Goal: Transaction & Acquisition: Purchase product/service

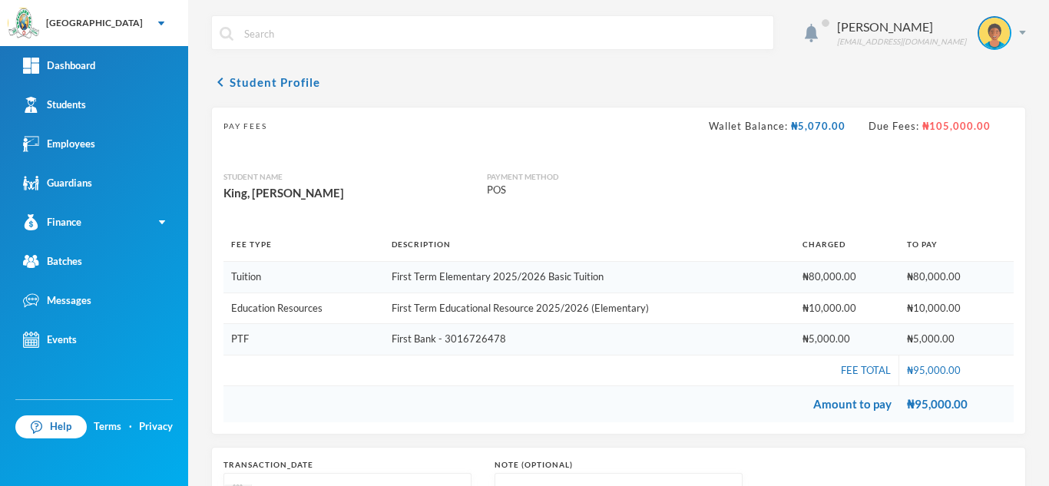
scroll to position [192, 0]
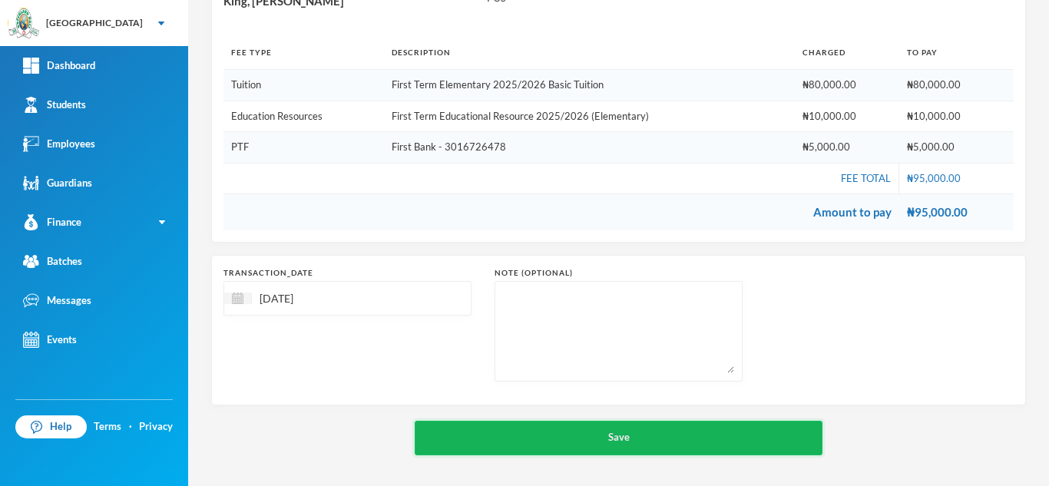
click at [525, 444] on button "Save" at bounding box center [619, 438] width 408 height 35
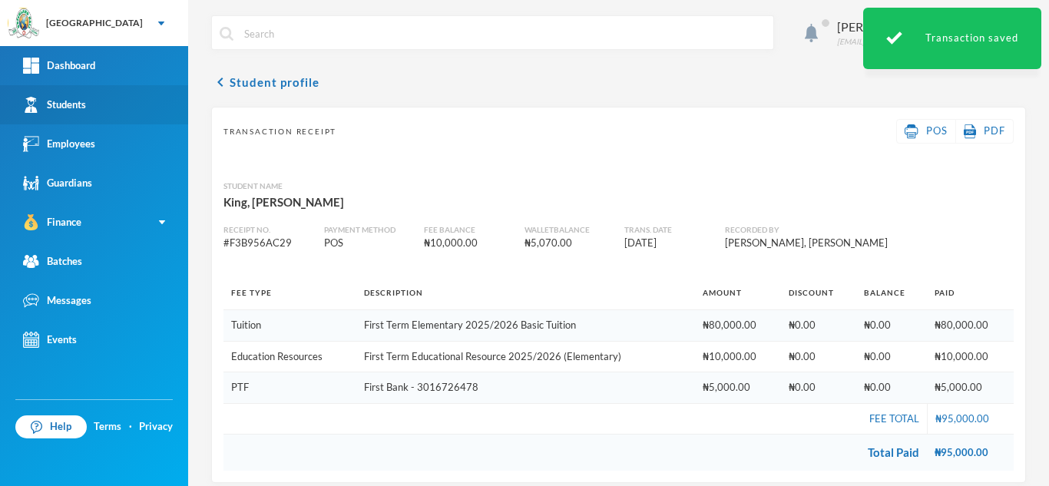
click at [74, 104] on div "Students" at bounding box center [54, 105] width 63 height 16
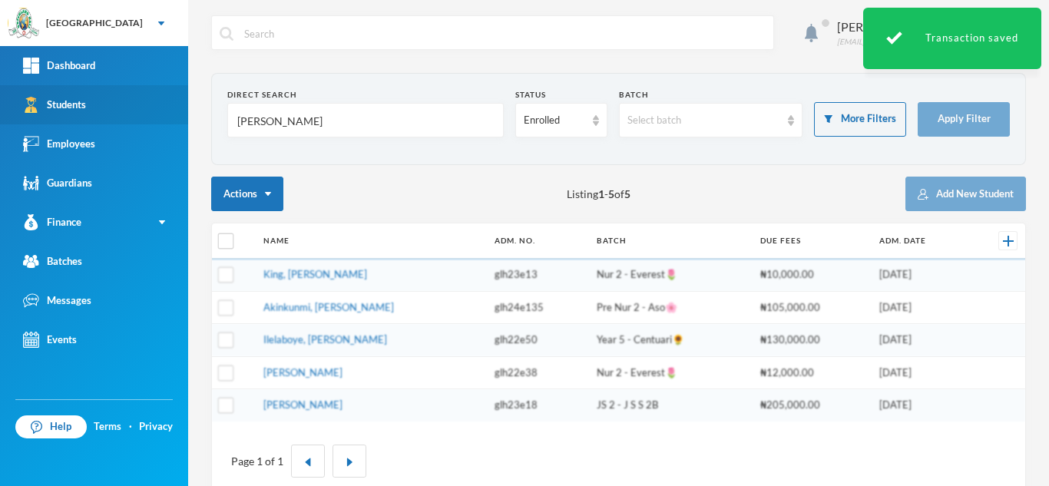
drag, startPoint x: 256, startPoint y: 121, endPoint x: 137, endPoint y: 114, distance: 118.5
click at [137, 114] on div "Greenland Hall Your Bluebic Account Greenland Hall Add a New School Dashboard S…" at bounding box center [524, 243] width 1049 height 486
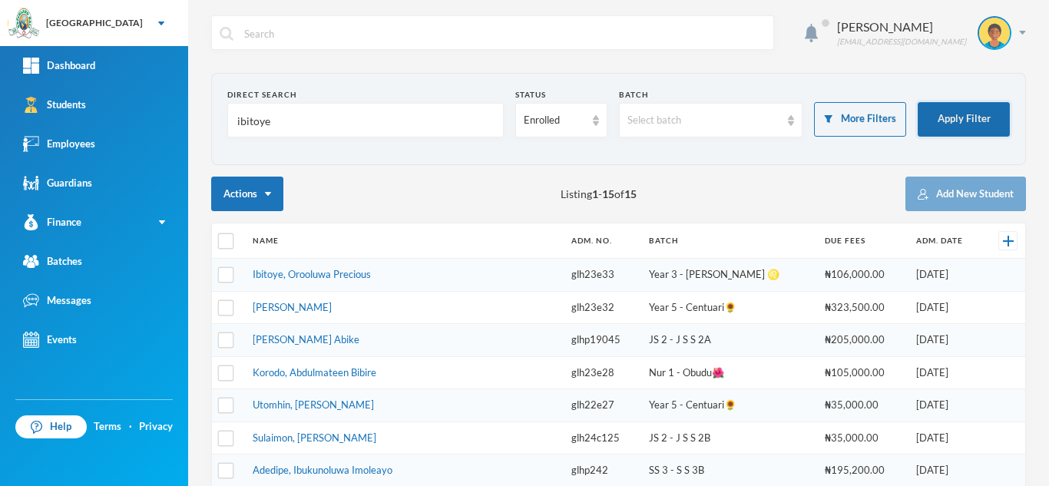
type input "ibitoye"
click at [956, 119] on button "Apply Filter" at bounding box center [964, 119] width 92 height 35
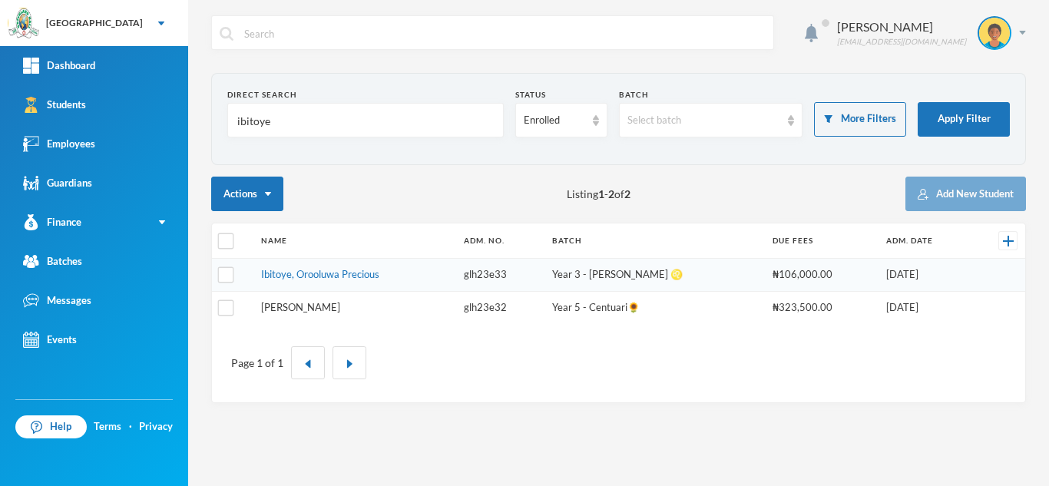
click at [323, 302] on link "Ibitoye, Daniel Inioluwa" at bounding box center [300, 307] width 79 height 12
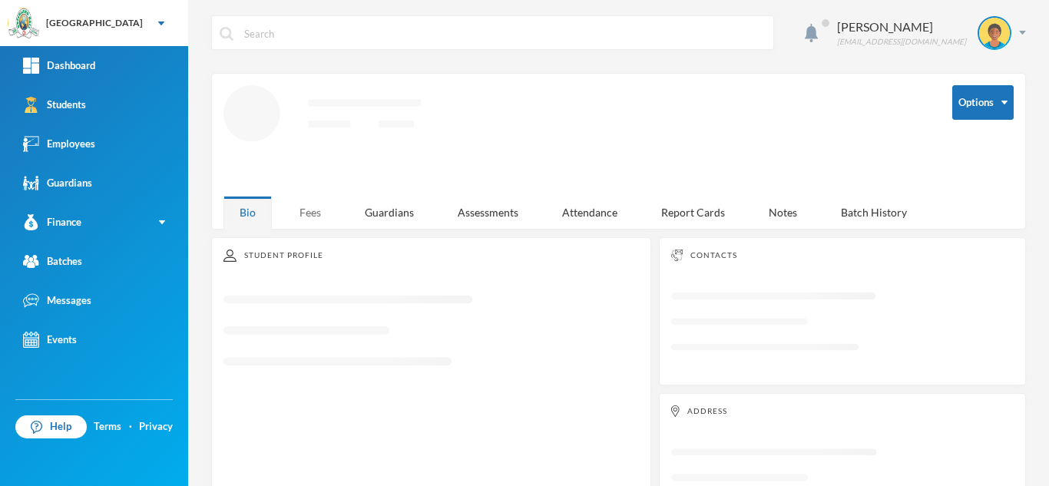
click at [320, 209] on div "Fees" at bounding box center [310, 212] width 54 height 33
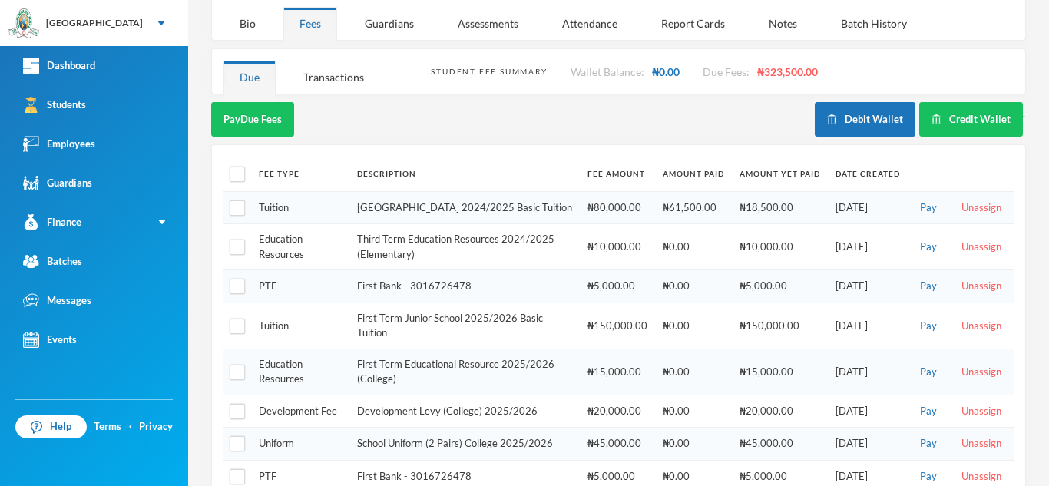
scroll to position [181, 0]
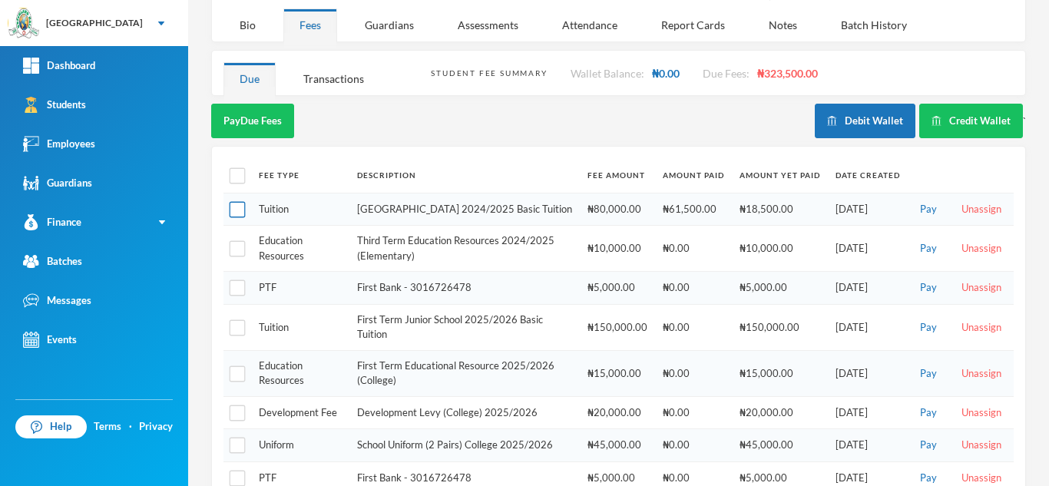
click at [231, 202] on input "checkbox" at bounding box center [238, 210] width 16 height 16
checkbox input "true"
click at [234, 248] on input "checkbox" at bounding box center [238, 249] width 16 height 16
checkbox input "true"
click at [240, 297] on input "checkbox" at bounding box center [238, 288] width 16 height 16
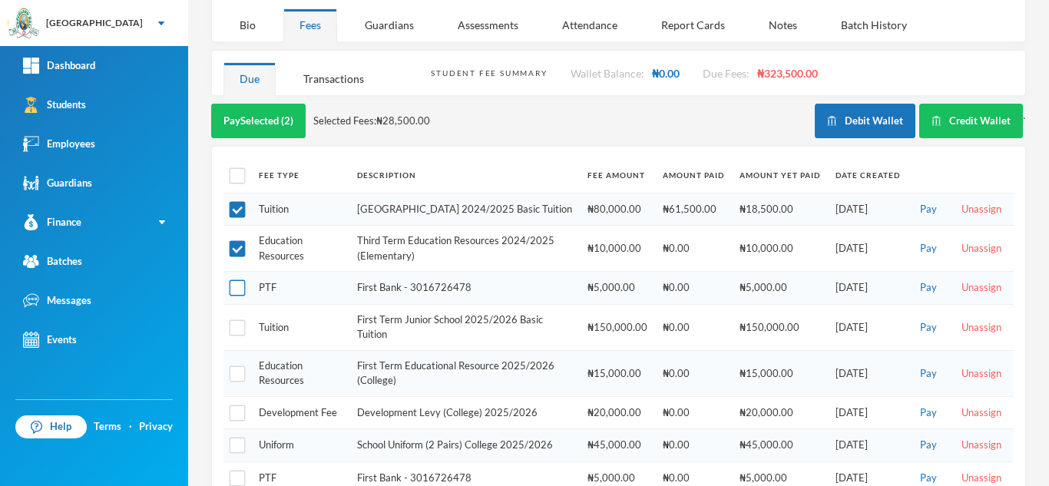
checkbox input "true"
click at [260, 104] on button "Pay Selected (3)" at bounding box center [258, 121] width 94 height 35
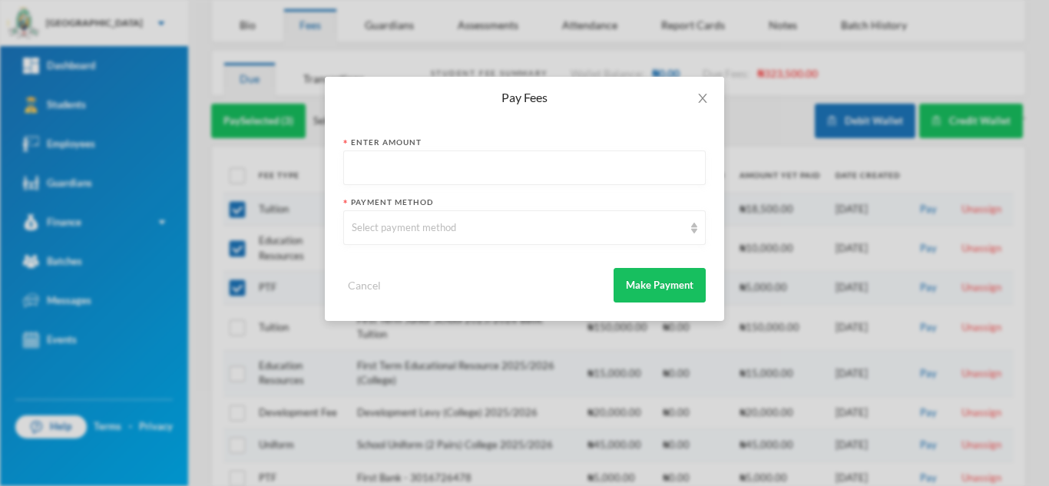
click at [406, 167] on input "text" at bounding box center [525, 168] width 346 height 35
type input "33500"
click at [389, 229] on div "Select payment method" at bounding box center [518, 227] width 332 height 15
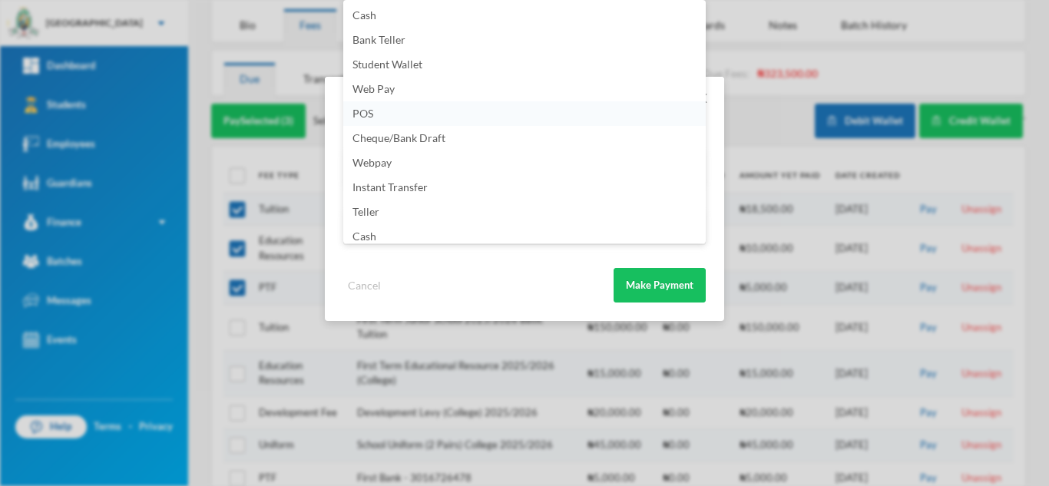
click at [457, 118] on li "POS" at bounding box center [524, 113] width 363 height 25
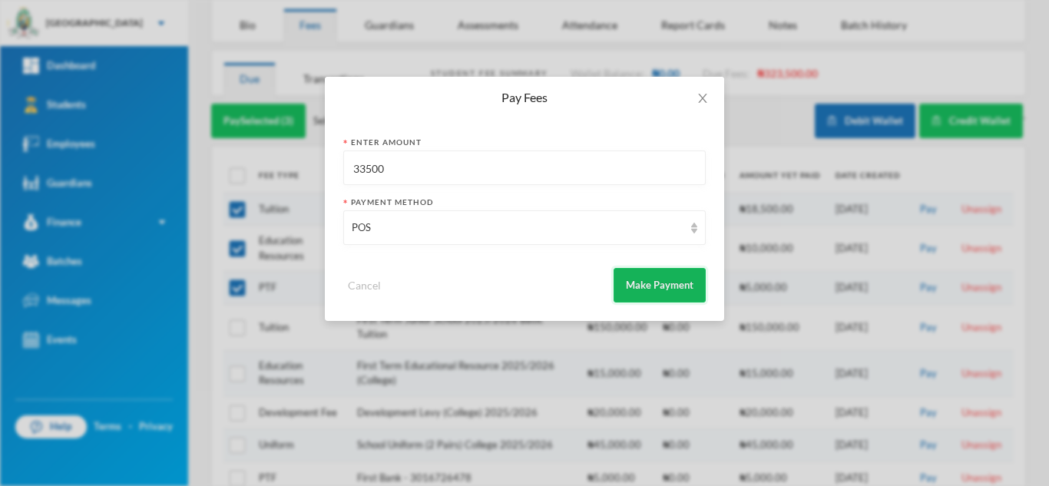
click at [676, 290] on button "Make Payment" at bounding box center [660, 285] width 92 height 35
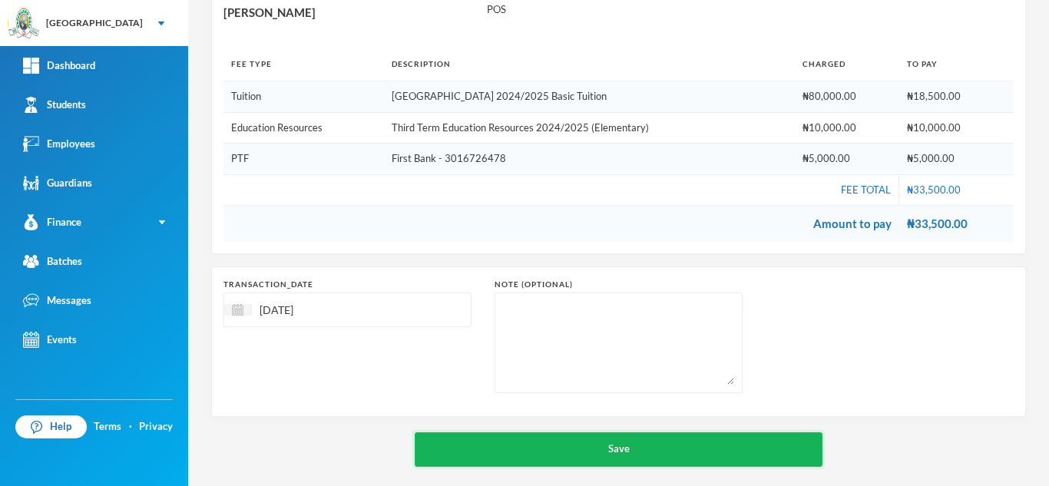
click at [591, 447] on button "Save" at bounding box center [619, 449] width 408 height 35
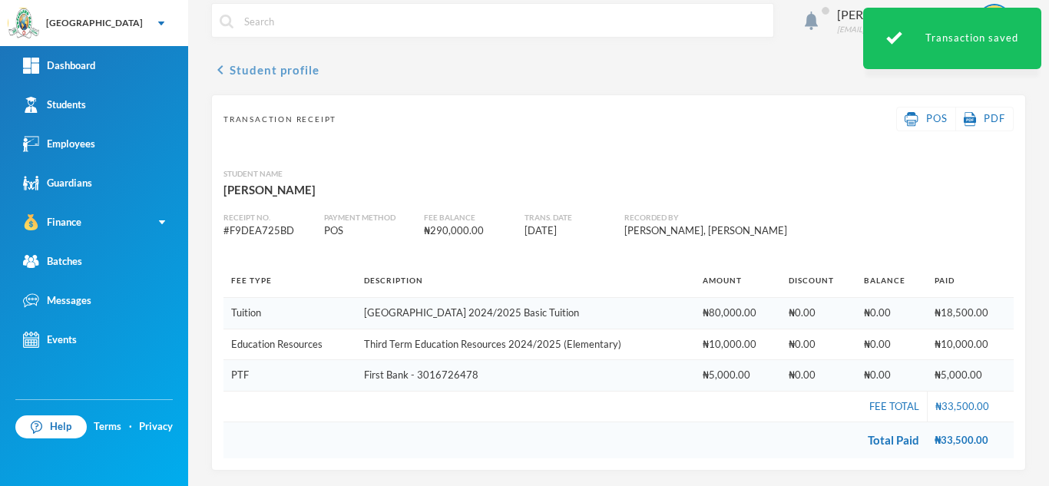
scroll to position [27, 0]
click at [294, 44] on div "Aderogba Olumide olumide.aderogba@greenlandhall.org" at bounding box center [618, 32] width 815 height 58
click at [248, 45] on div "Aderogba Olumide olumide.aderogba@greenlandhall.org" at bounding box center [618, 32] width 815 height 58
click at [247, 61] on button "chevron_left Student profile" at bounding box center [265, 70] width 108 height 18
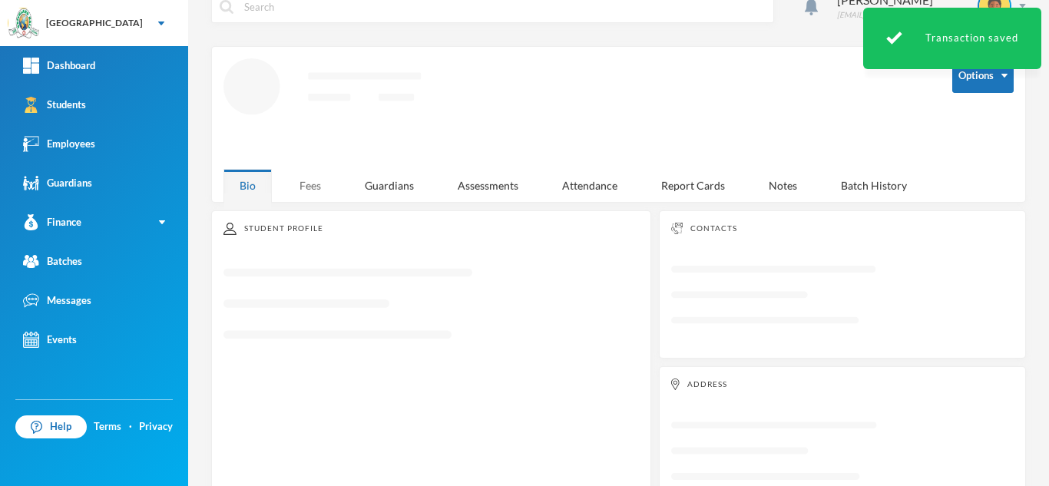
click at [307, 182] on div "Fees" at bounding box center [310, 185] width 54 height 33
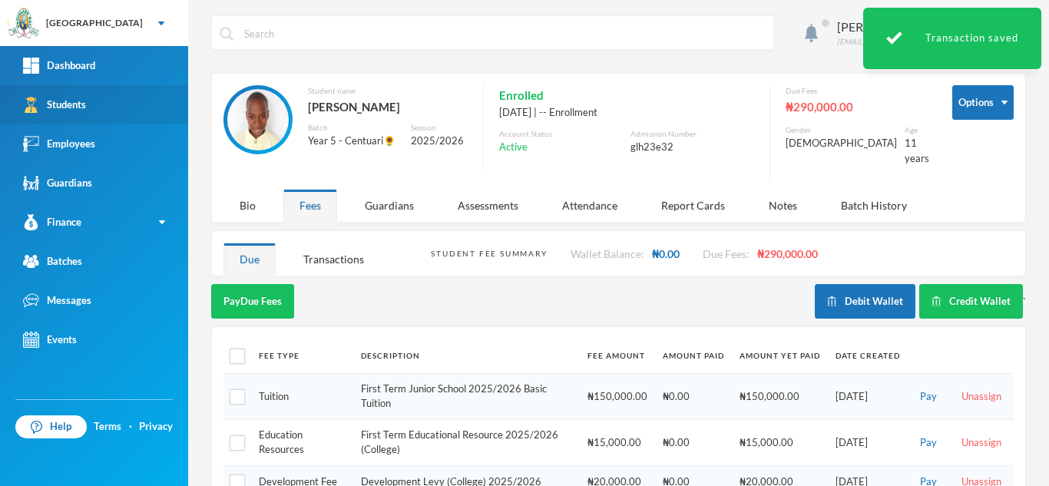
click at [91, 101] on link "Students" at bounding box center [94, 104] width 188 height 39
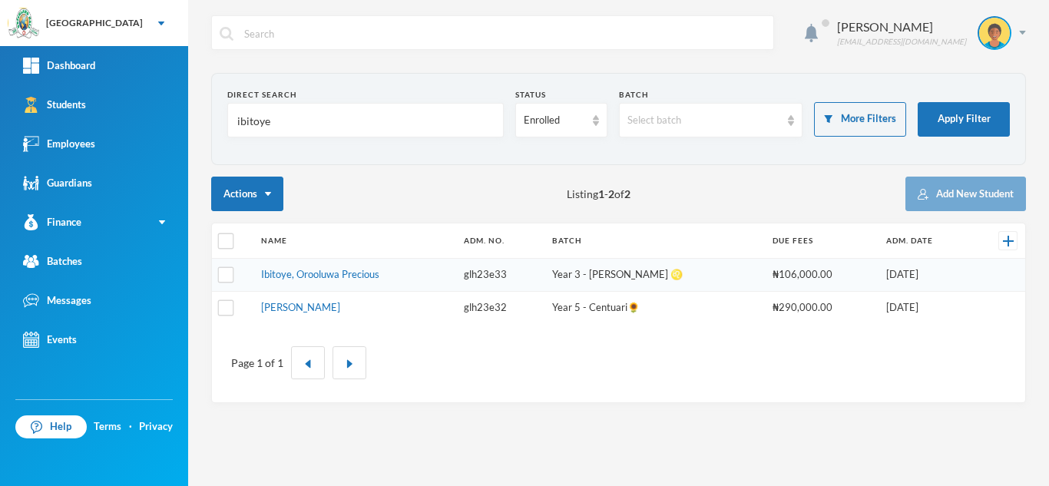
drag, startPoint x: 277, startPoint y: 125, endPoint x: 206, endPoint y: 114, distance: 72.2
click at [206, 114] on div "Aderogba Olumide olumide.aderogba@greenlandhall.org Direct Search ibitoye Statu…" at bounding box center [618, 243] width 861 height 486
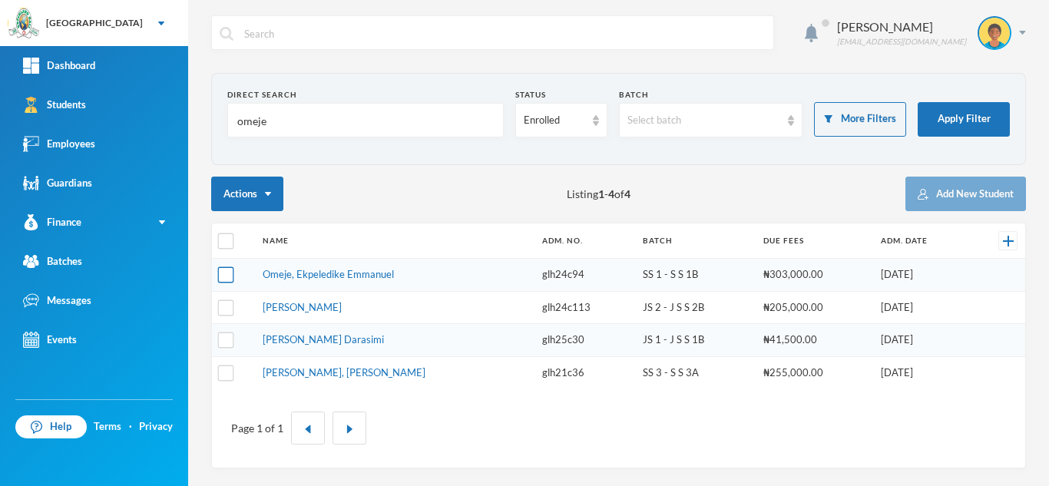
type input "omeje"
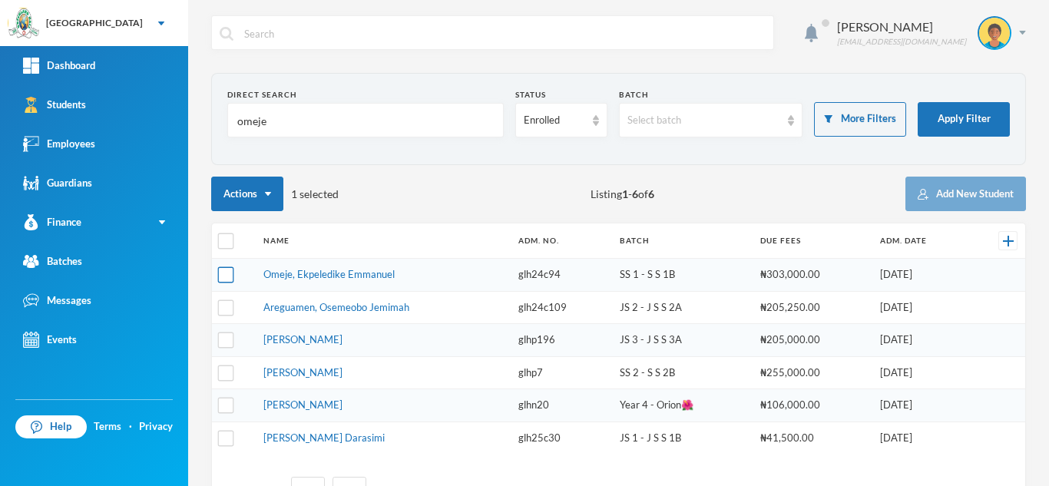
click at [224, 276] on input "checkbox" at bounding box center [226, 275] width 16 height 16
checkbox input "true"
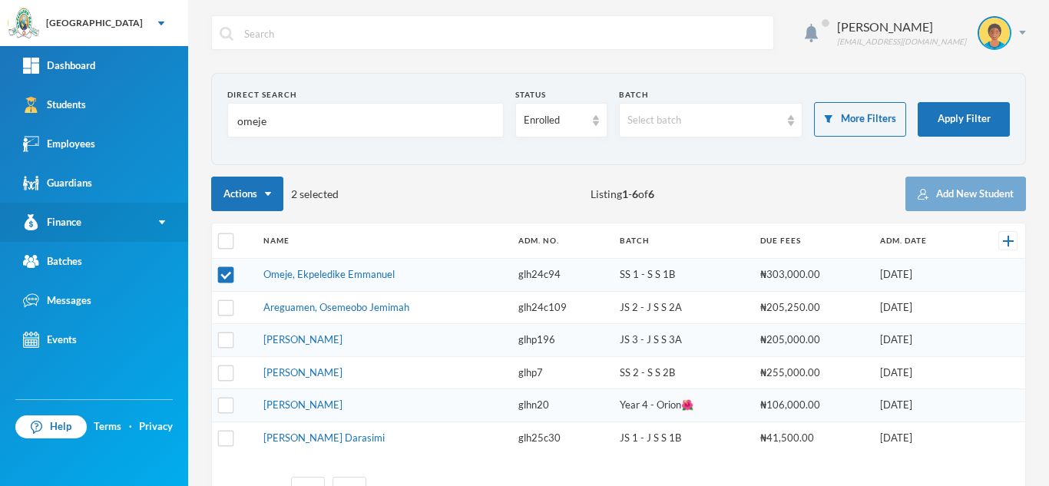
click at [131, 225] on link "Finance" at bounding box center [94, 222] width 188 height 39
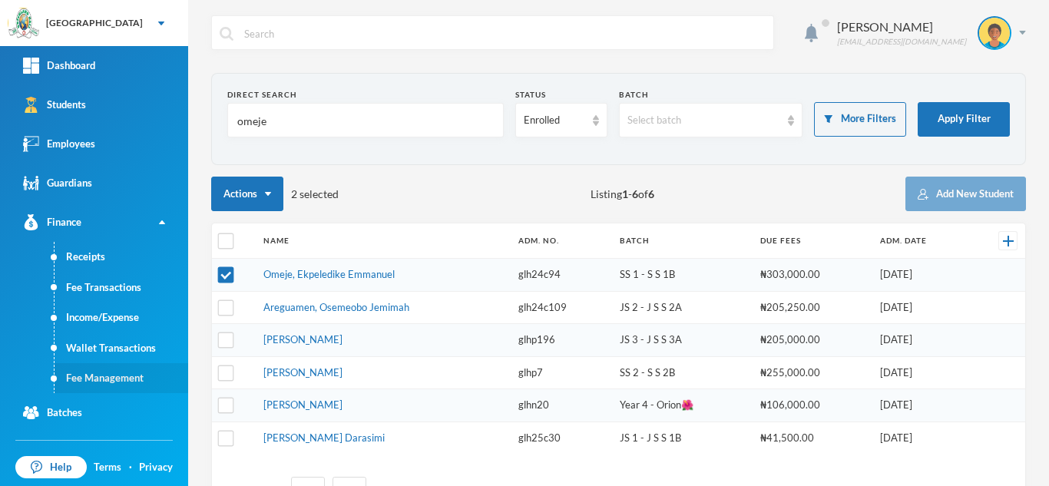
click at [118, 373] on link "Fee Management" at bounding box center [122, 378] width 134 height 31
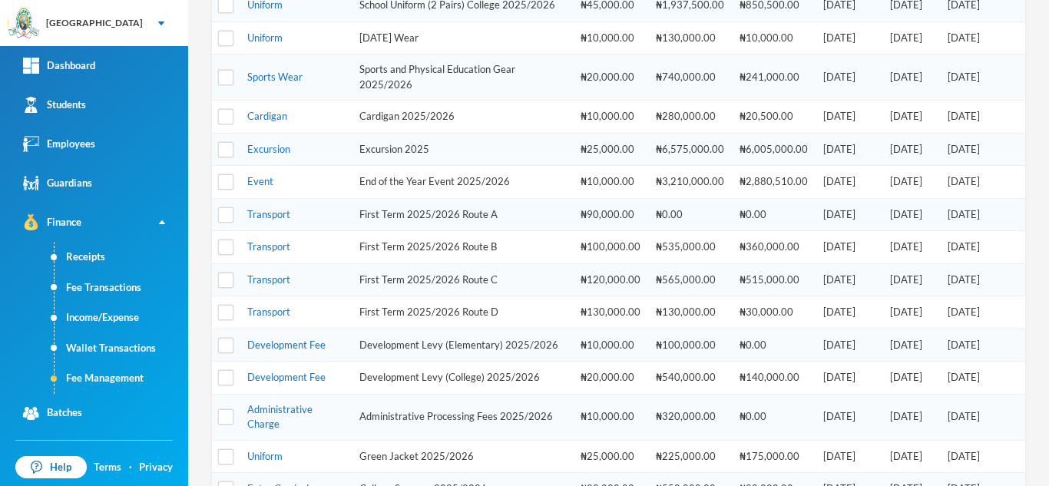
scroll to position [407, 0]
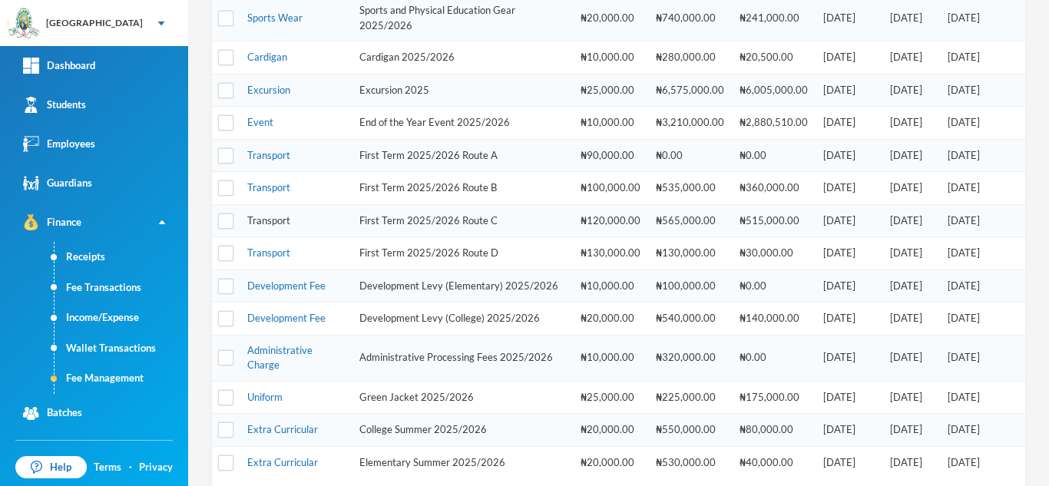
click at [276, 227] on link "Transport" at bounding box center [268, 220] width 43 height 12
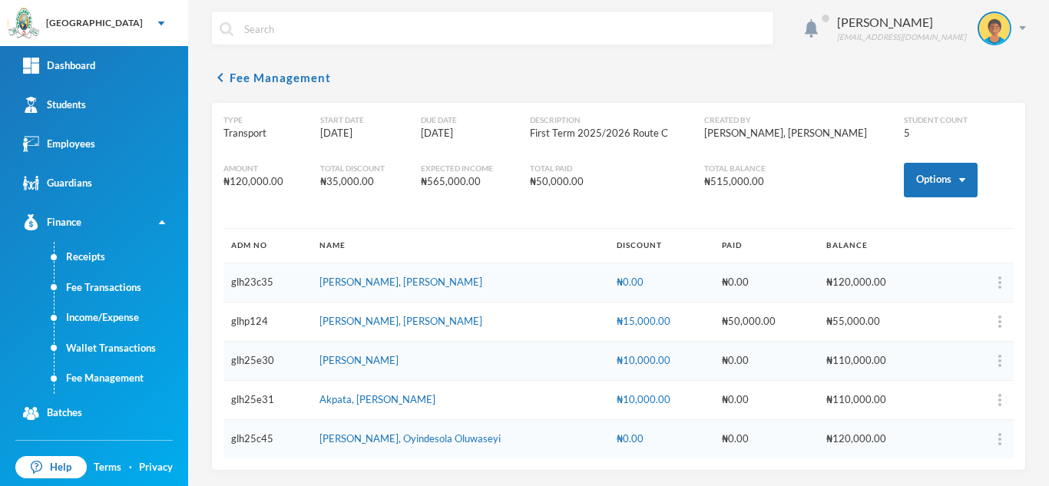
scroll to position [5, 0]
click at [904, 173] on button "Options" at bounding box center [941, 180] width 74 height 35
click at [881, 244] on button "Assign to ( 2 ) selected students" at bounding box center [883, 248] width 138 height 28
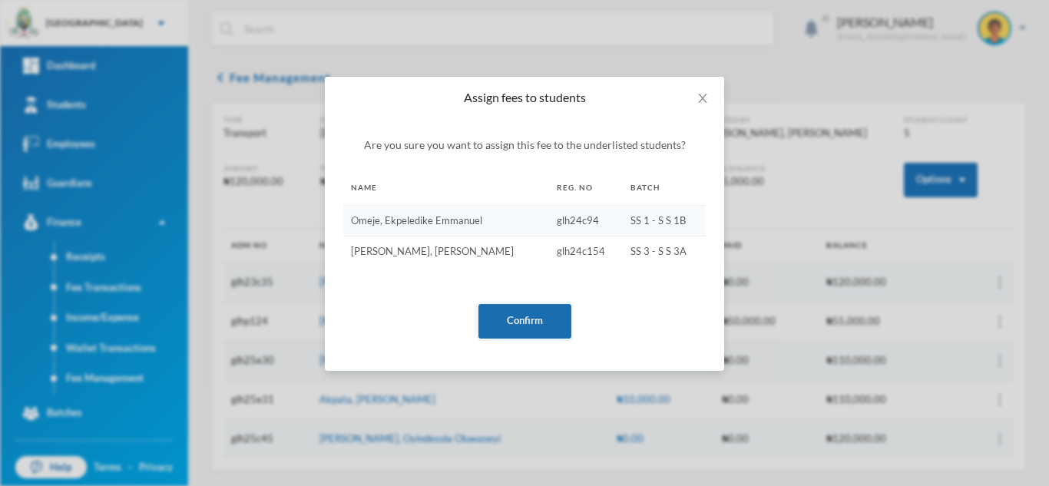
click at [517, 316] on button "Confirm" at bounding box center [525, 321] width 93 height 35
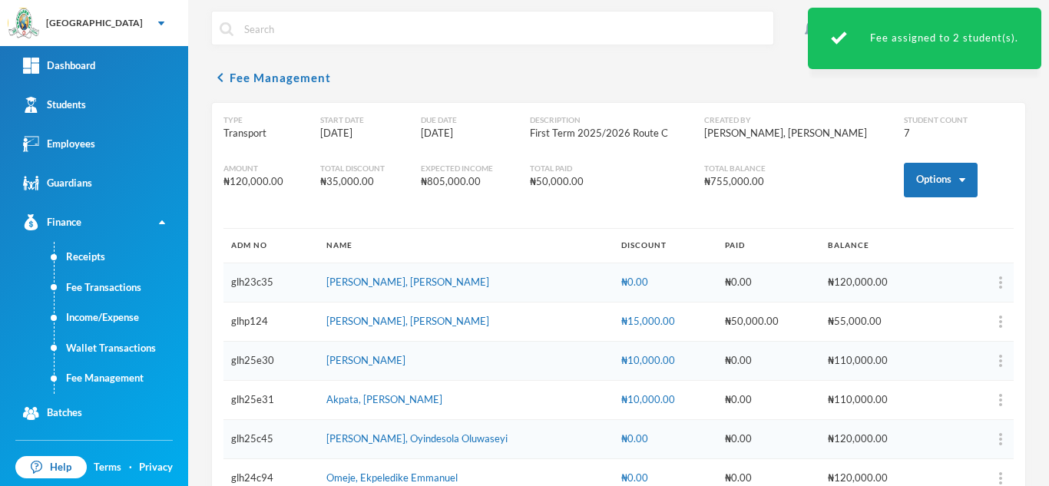
scroll to position [83, 0]
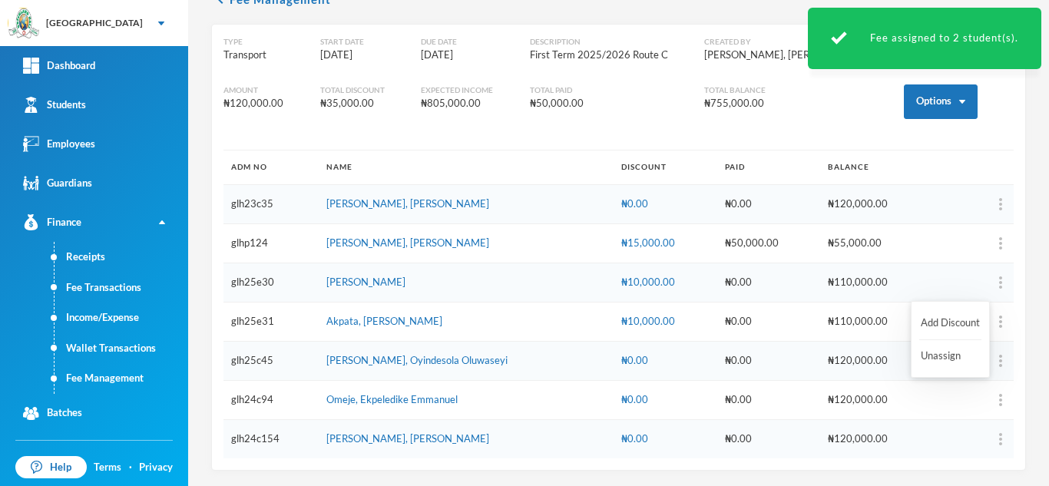
click at [985, 402] on button "button" at bounding box center [971, 400] width 61 height 23
click at [921, 316] on button "Add Discount" at bounding box center [950, 324] width 62 height 28
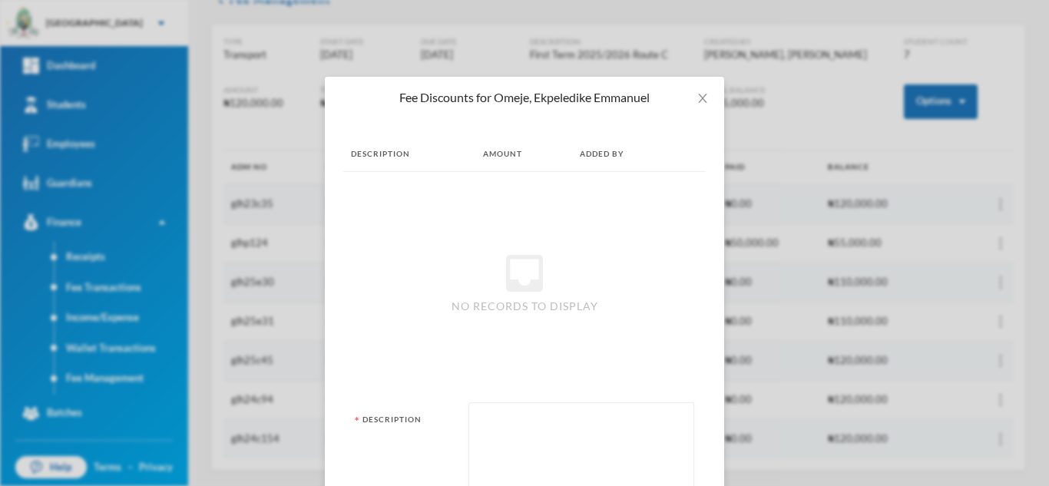
click at [484, 445] on textarea at bounding box center [581, 453] width 209 height 84
type textarea "a"
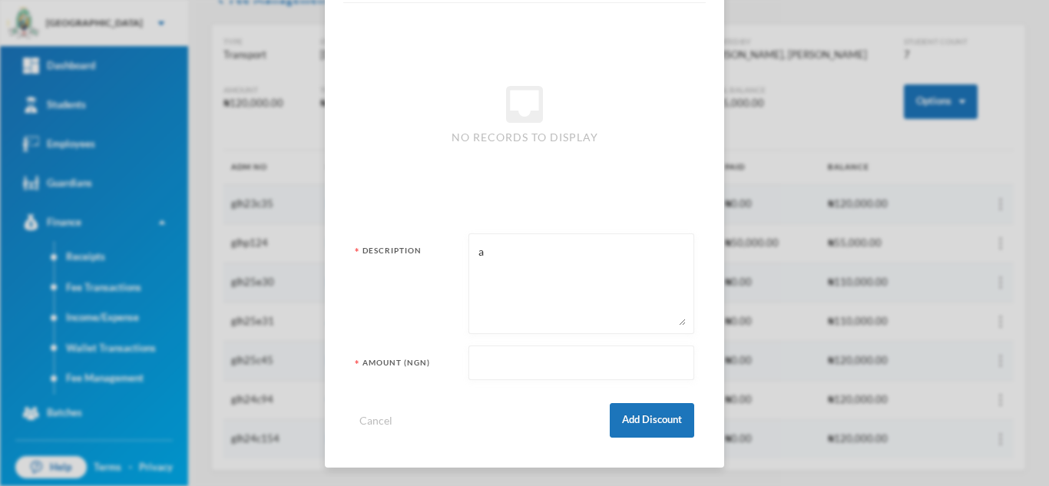
click at [524, 366] on input "text" at bounding box center [581, 363] width 209 height 35
type input "110000"
click at [635, 416] on button "Add Discount" at bounding box center [652, 420] width 84 height 35
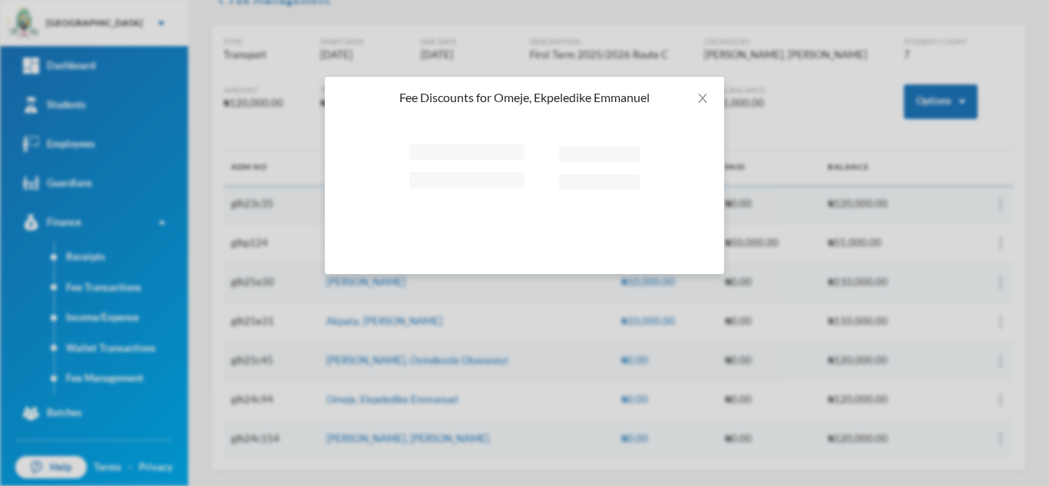
scroll to position [0, 0]
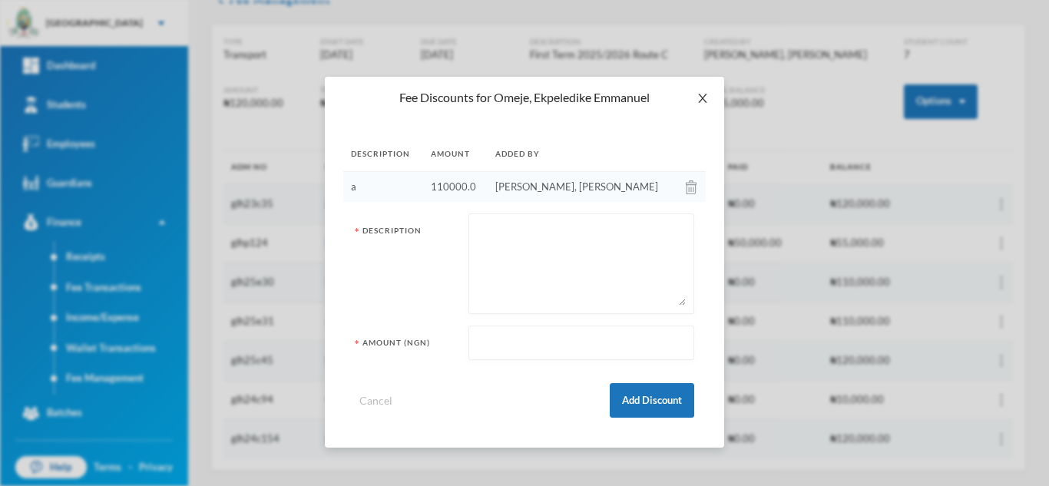
click at [707, 103] on icon "icon: close" at bounding box center [703, 98] width 12 height 12
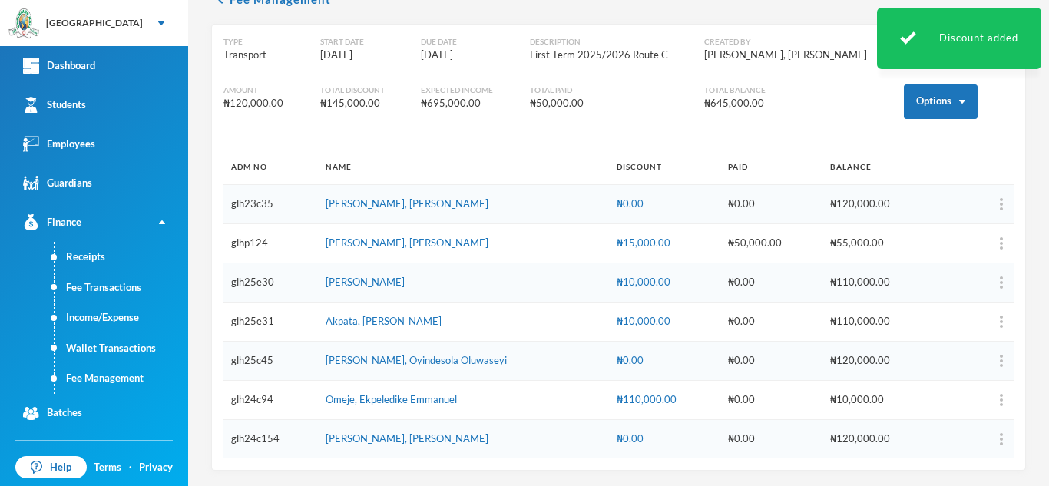
click at [641, 398] on div "₦110,000.00" at bounding box center [665, 400] width 96 height 15
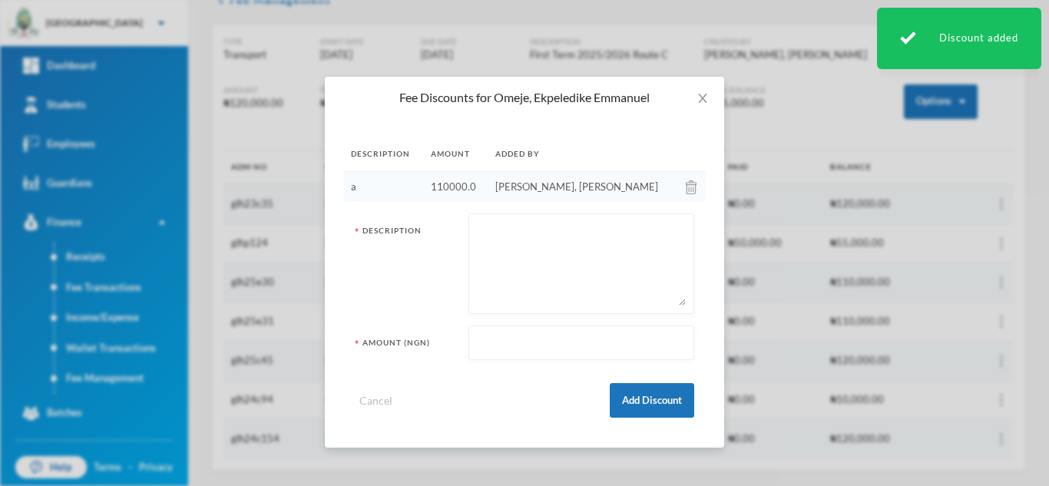
click at [688, 184] on img at bounding box center [691, 188] width 11 height 14
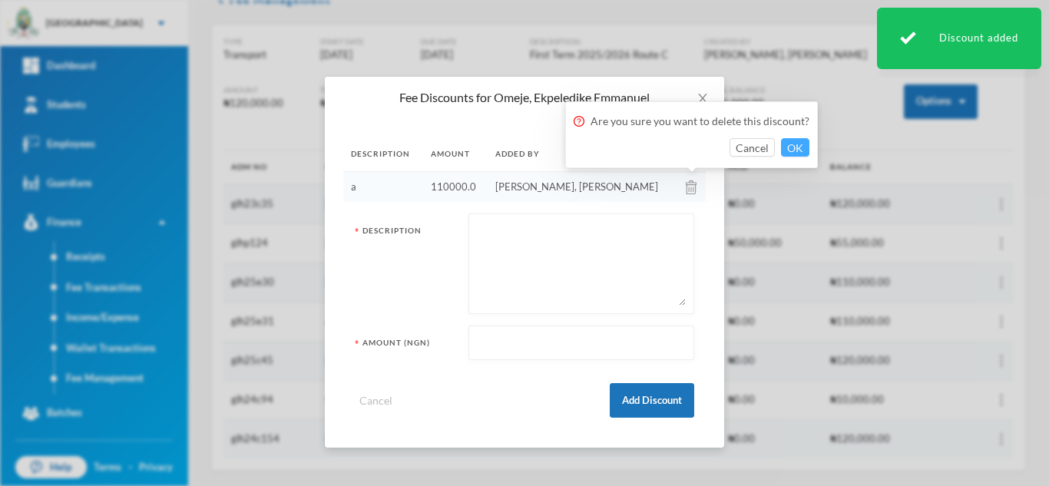
click at [789, 148] on button "OK" at bounding box center [795, 147] width 28 height 18
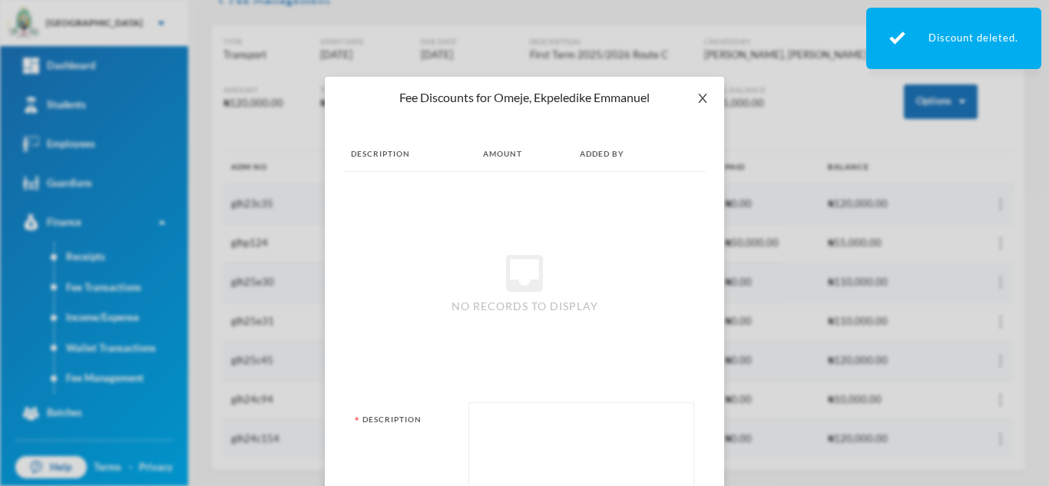
click at [697, 97] on icon "icon: close" at bounding box center [703, 98] width 12 height 12
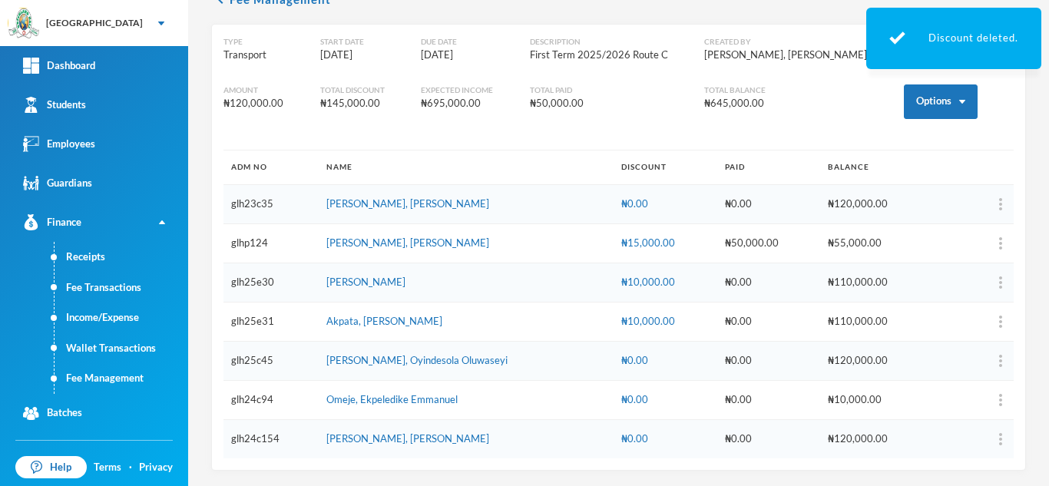
click at [991, 398] on td at bounding box center [973, 400] width 81 height 39
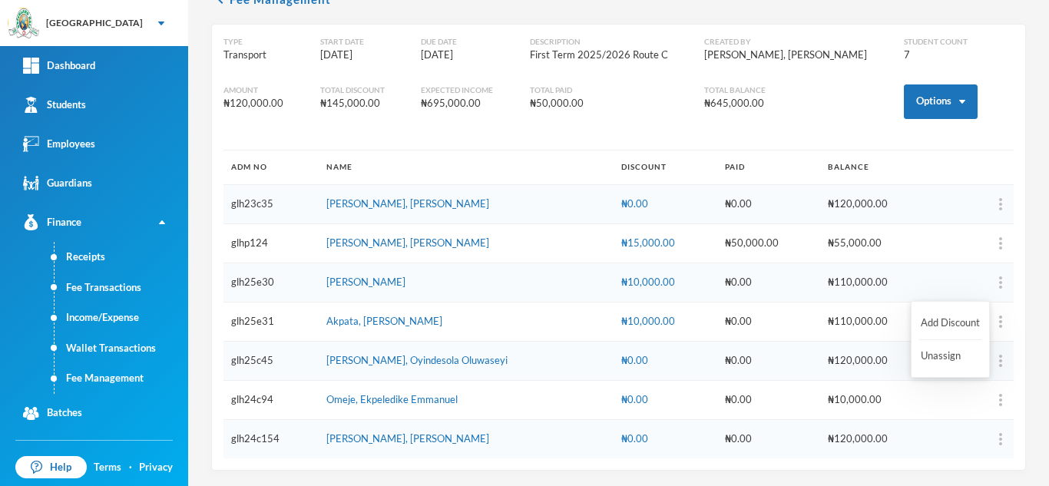
click at [986, 400] on button "button" at bounding box center [971, 400] width 61 height 23
click at [938, 325] on button "Add Discount" at bounding box center [950, 324] width 62 height 28
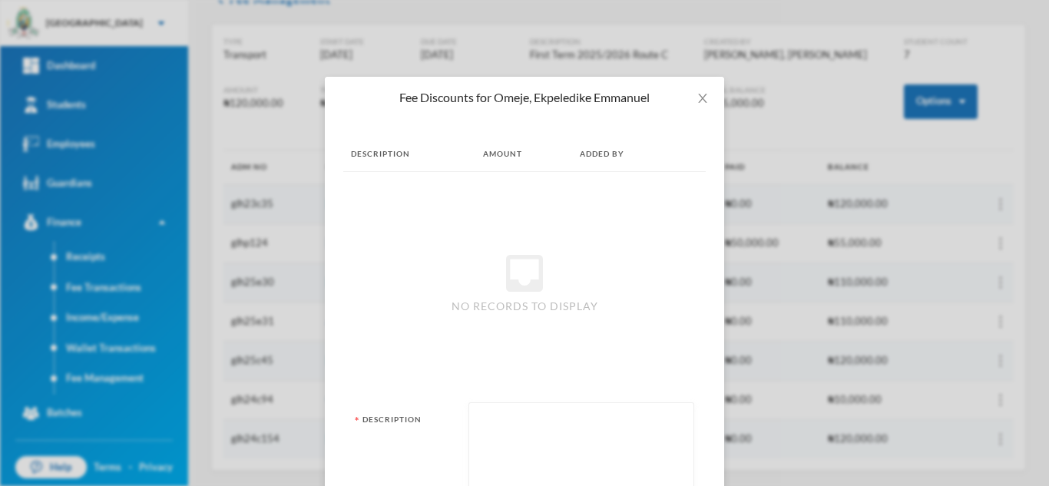
click at [566, 429] on textarea at bounding box center [581, 453] width 209 height 84
type textarea "a"
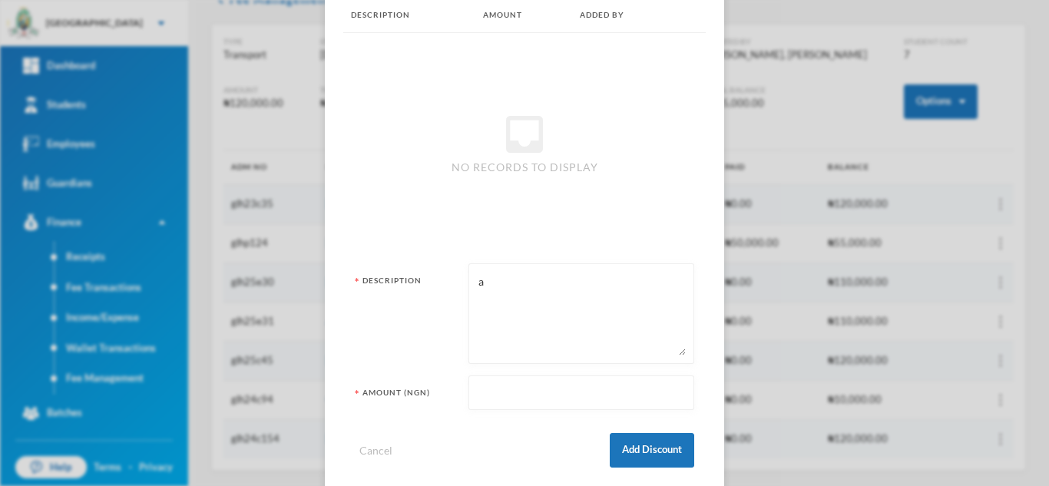
click at [509, 396] on input "text" at bounding box center [581, 393] width 209 height 35
type input "10000"
click at [633, 455] on button "Add Discount" at bounding box center [652, 450] width 84 height 35
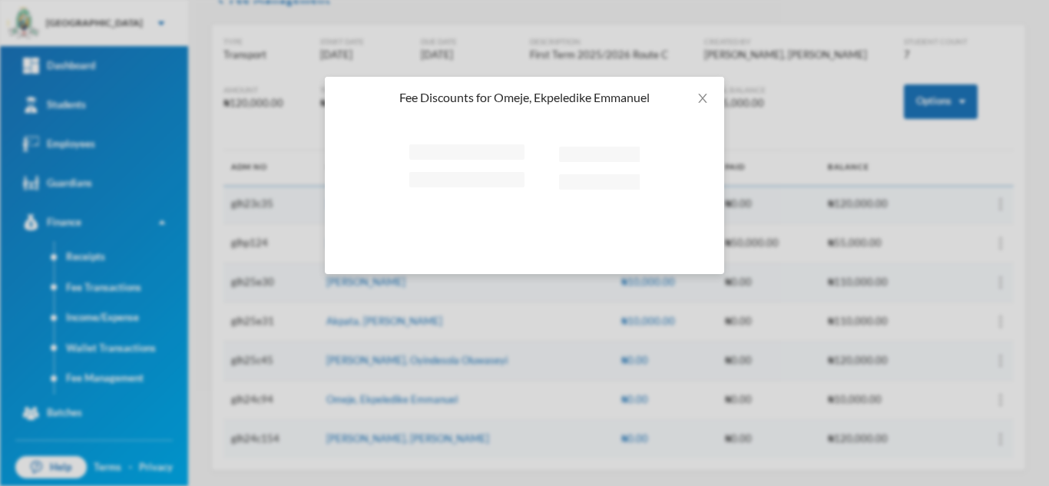
scroll to position [0, 0]
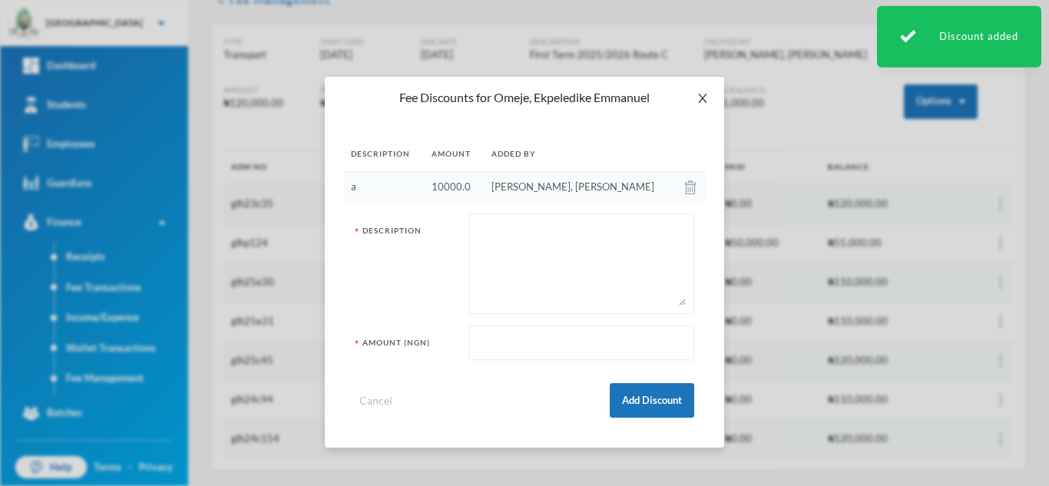
click at [704, 94] on icon "icon: close" at bounding box center [703, 98] width 12 height 12
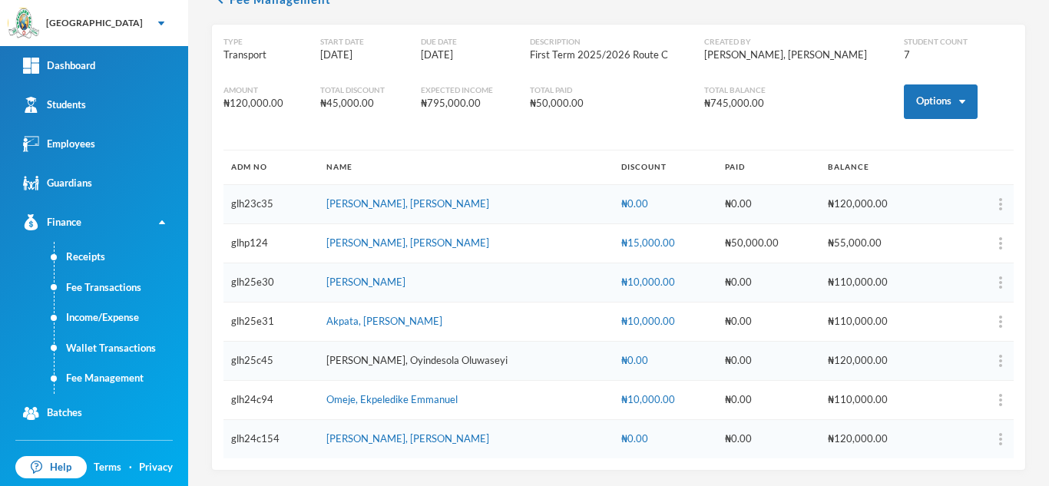
click at [353, 354] on link "Kayode-ogundele, Oyindesola Oluwaseyi" at bounding box center [416, 360] width 181 height 12
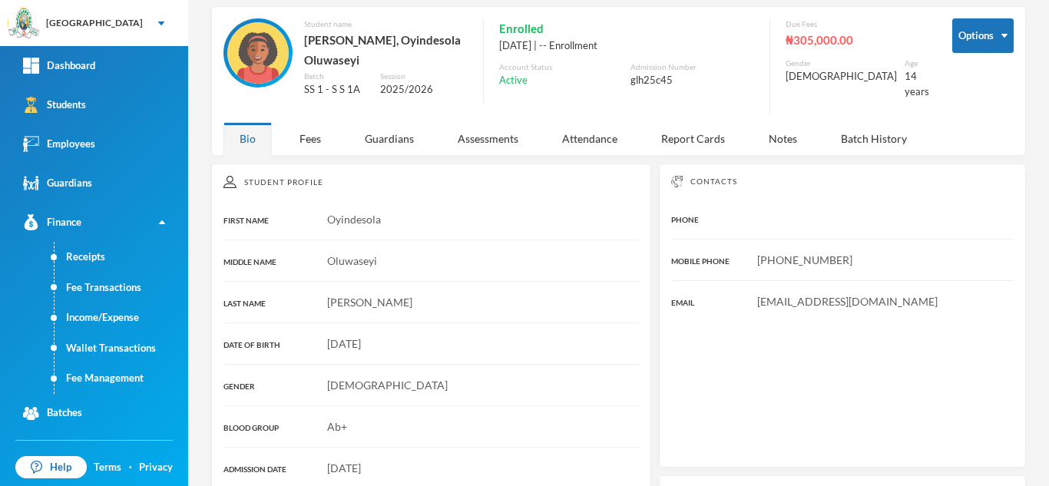
scroll to position [83, 0]
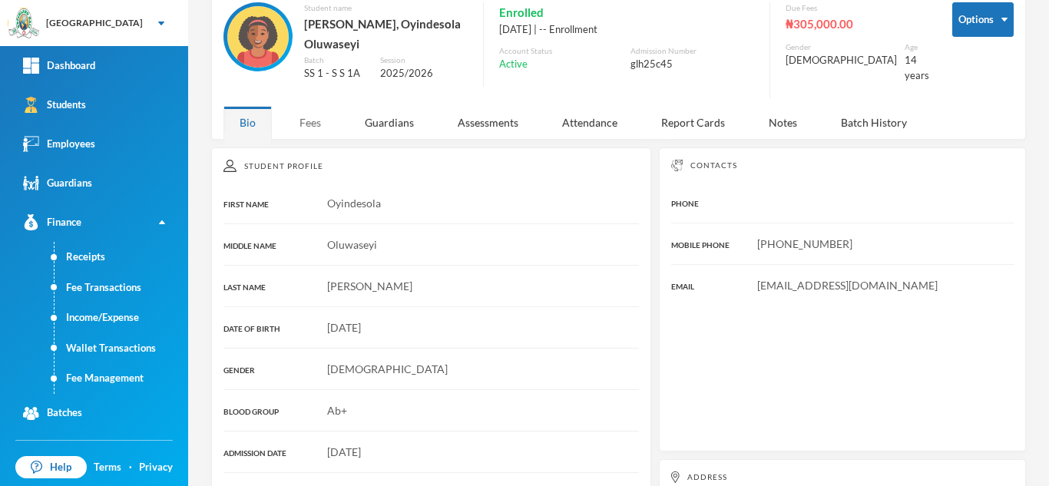
click at [310, 115] on div "Fees" at bounding box center [310, 122] width 54 height 33
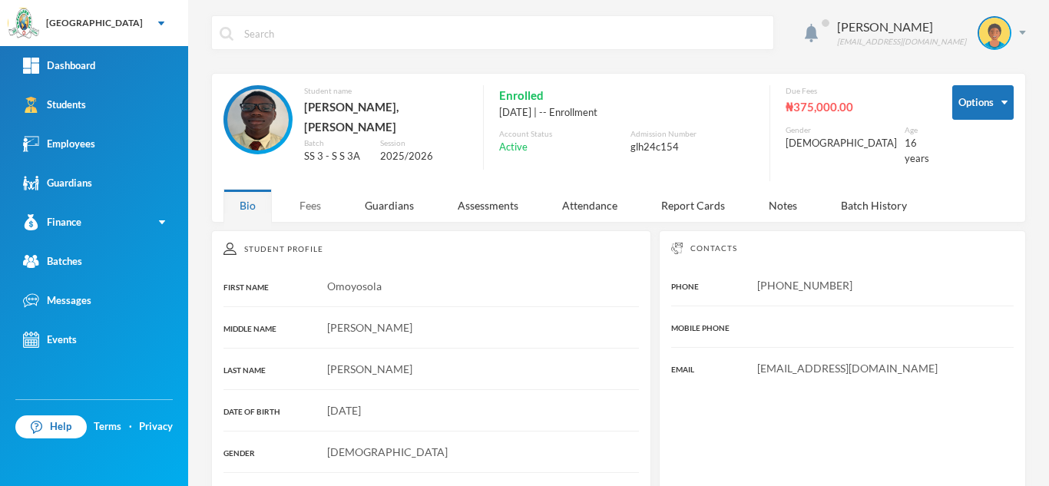
click at [301, 197] on div "Fees" at bounding box center [310, 205] width 54 height 33
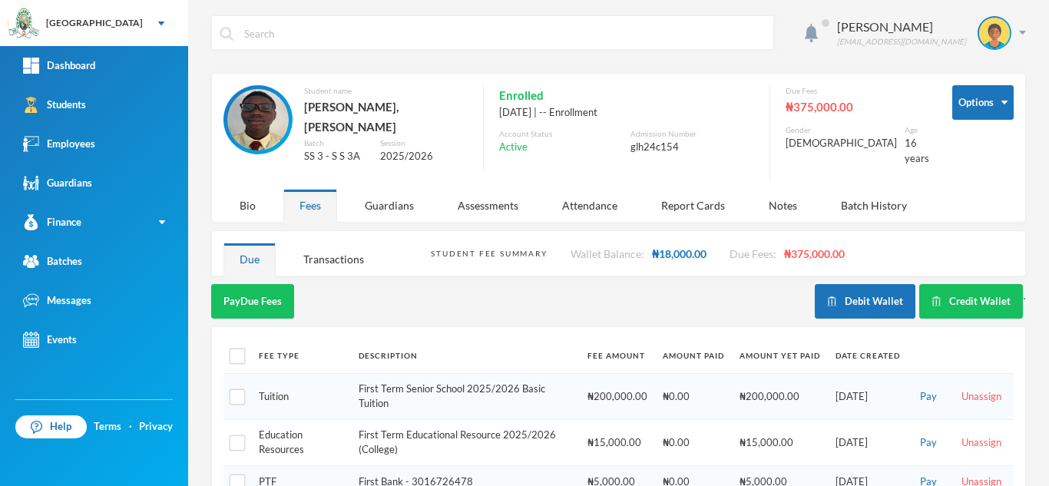
scroll to position [126, 0]
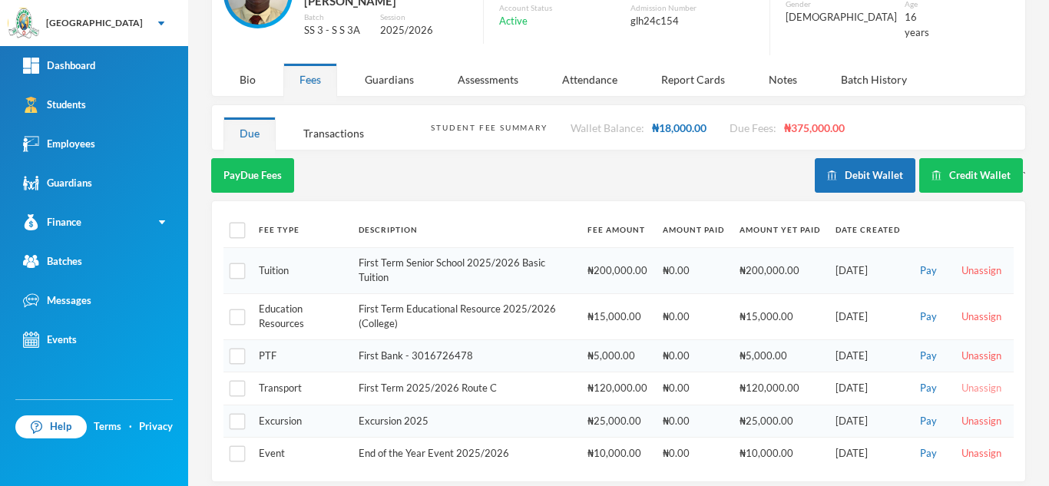
click at [979, 380] on button "Unassign" at bounding box center [981, 388] width 49 height 17
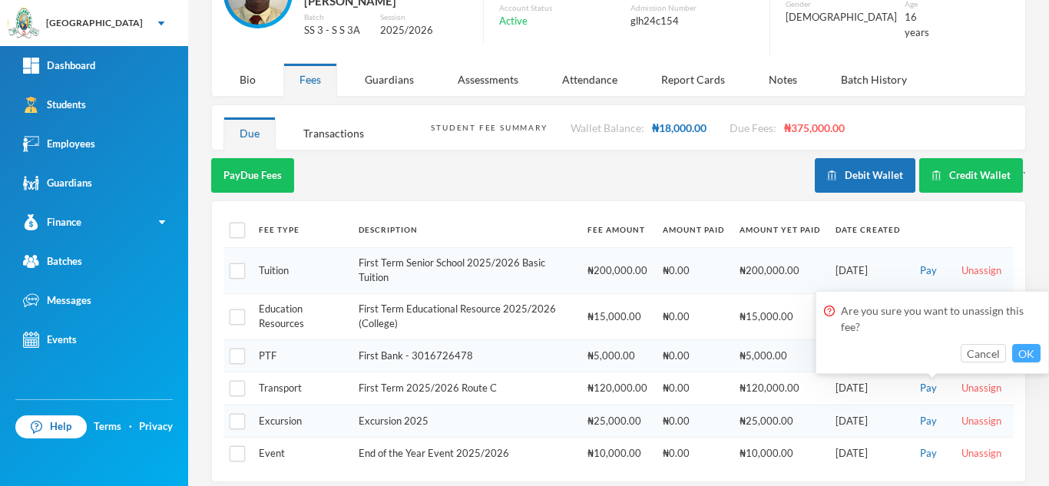
click at [1025, 348] on button "OK" at bounding box center [1026, 353] width 28 height 18
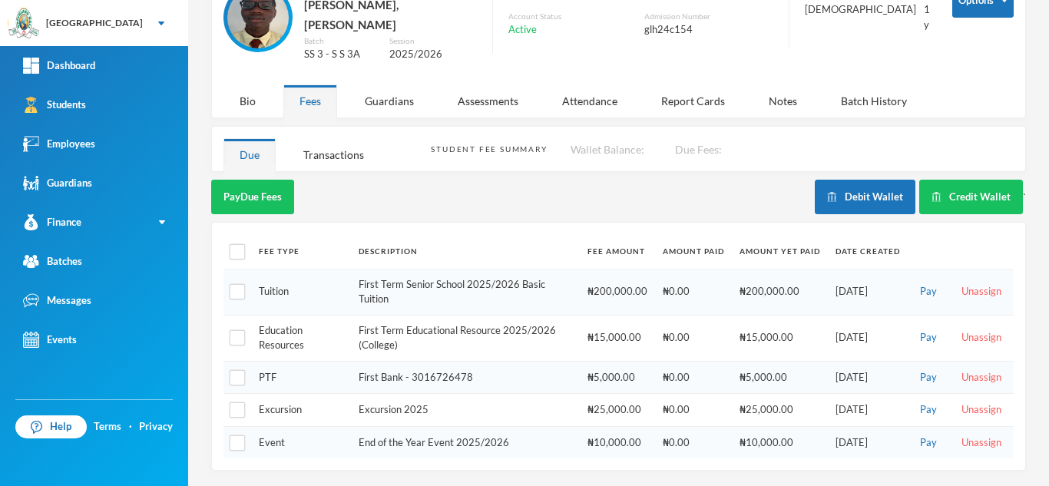
scroll to position [93, 0]
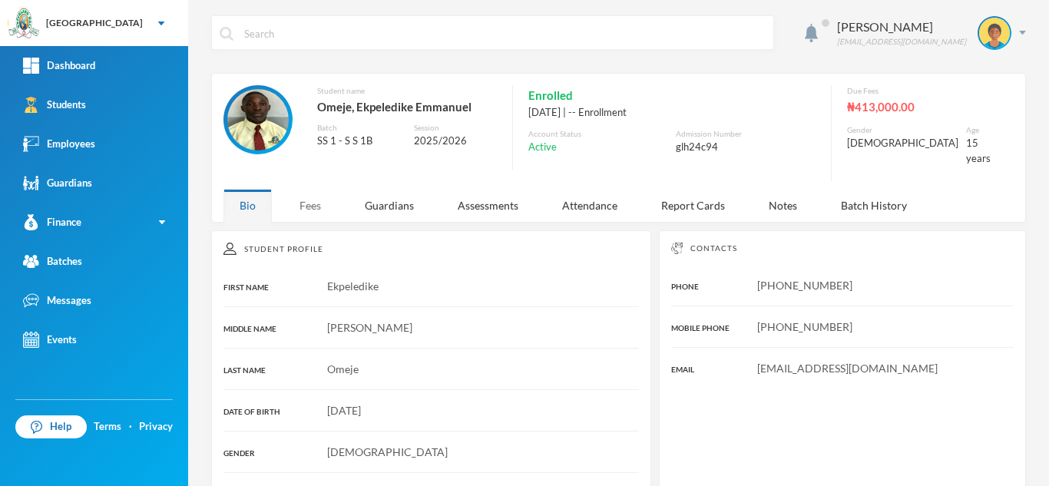
click at [300, 190] on div "Fees" at bounding box center [310, 205] width 54 height 33
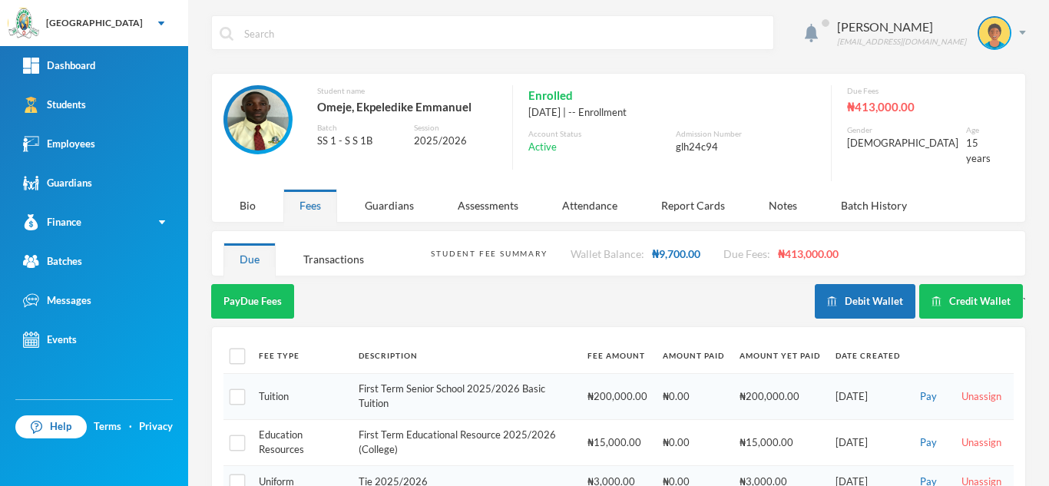
scroll to position [191, 0]
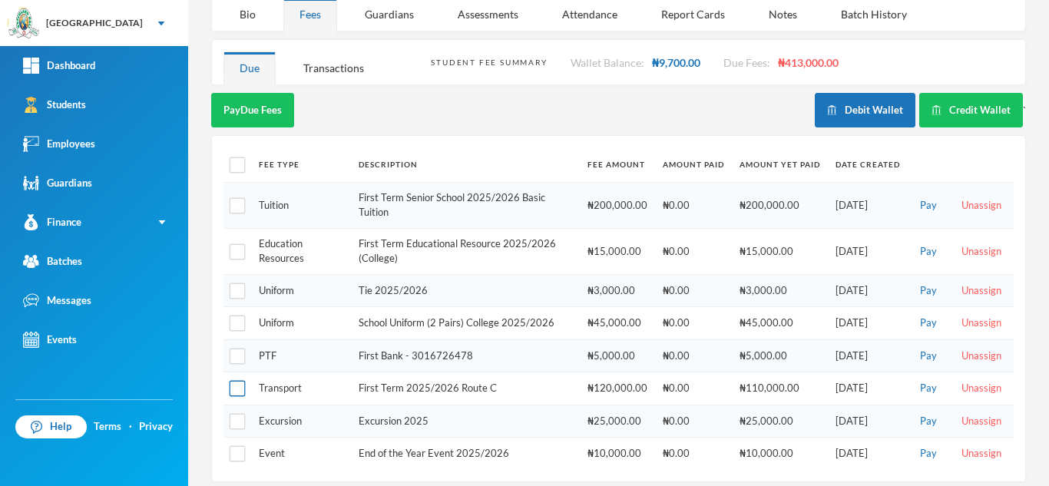
click at [234, 381] on input "checkbox" at bounding box center [238, 389] width 16 height 16
checkbox input "true"
click at [253, 93] on button "Pay Selected (1)" at bounding box center [258, 110] width 94 height 35
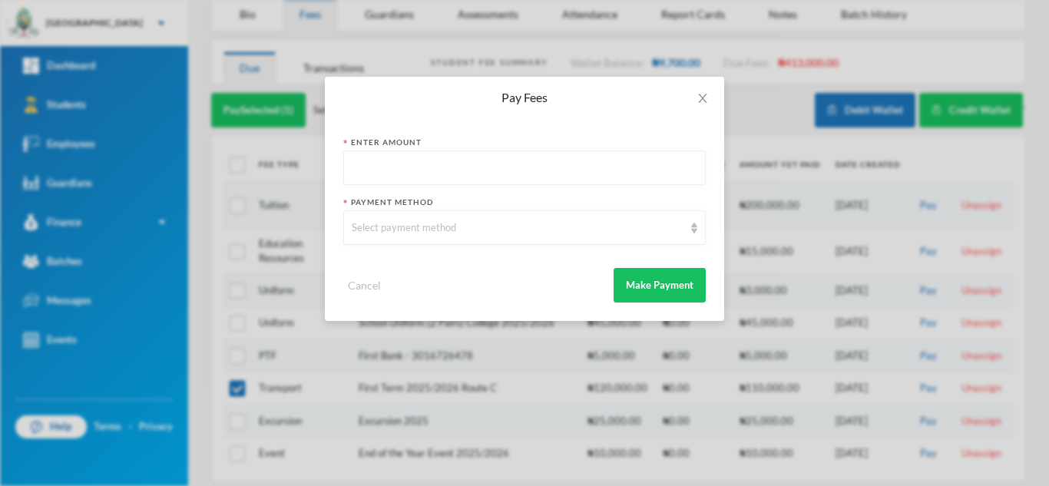
click at [455, 174] on input "text" at bounding box center [525, 168] width 346 height 35
type input "110000"
click at [454, 222] on div "Select payment method" at bounding box center [518, 227] width 332 height 15
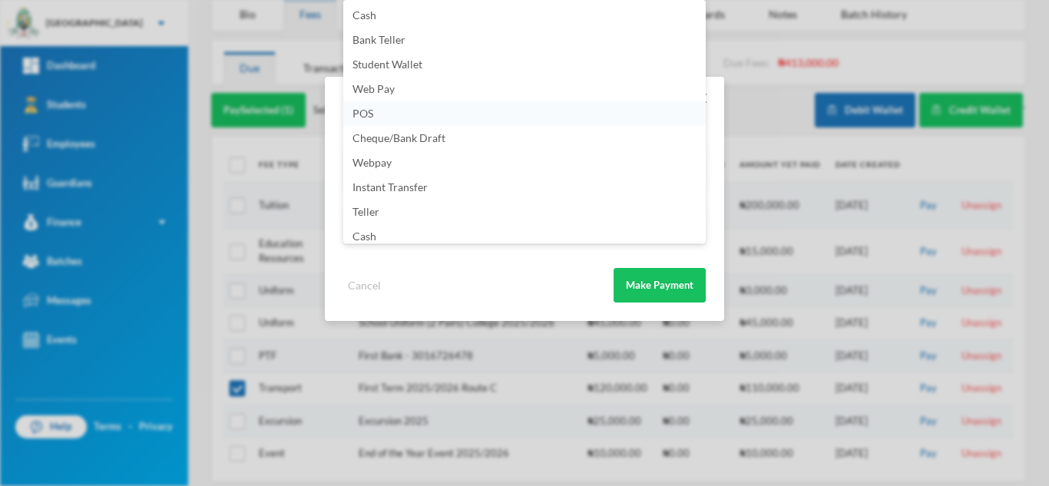
click at [539, 111] on li "POS" at bounding box center [524, 113] width 363 height 25
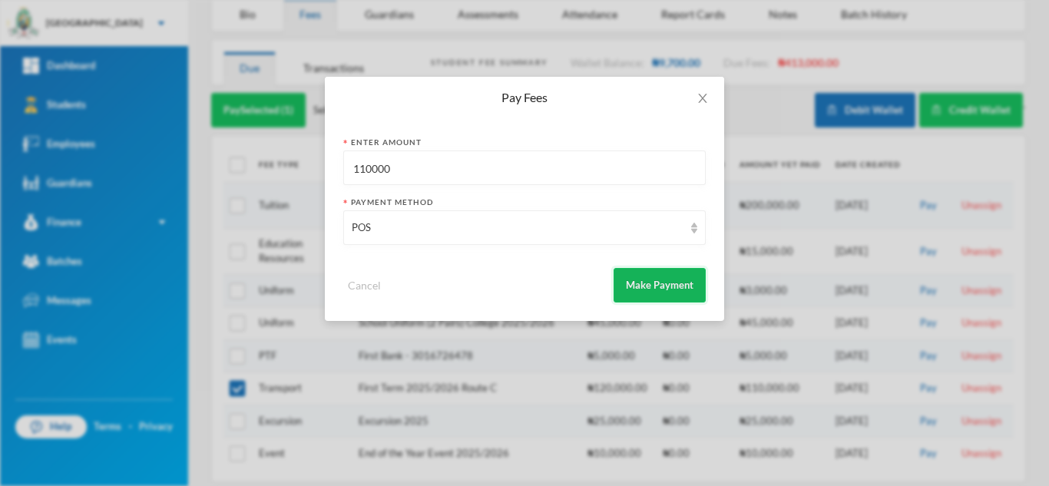
click at [669, 280] on button "Make Payment" at bounding box center [660, 285] width 92 height 35
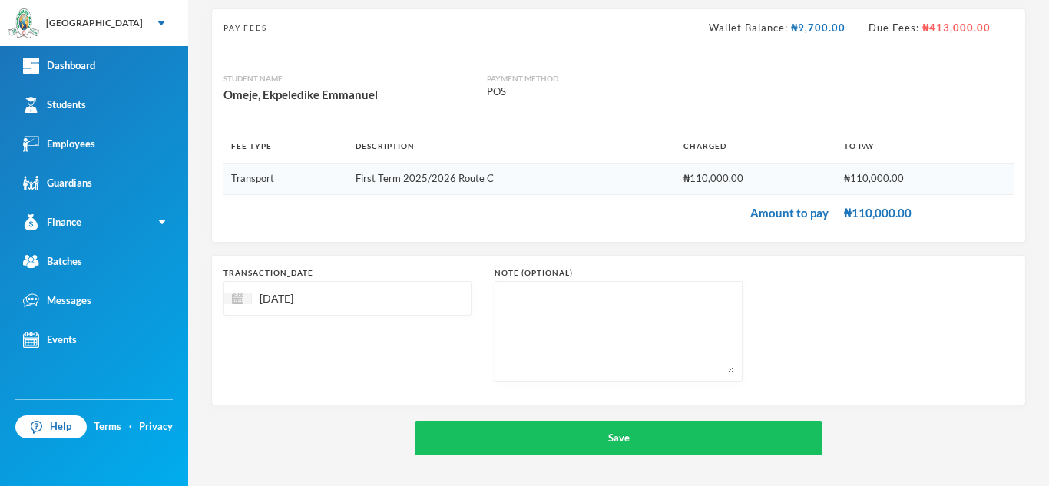
scroll to position [98, 0]
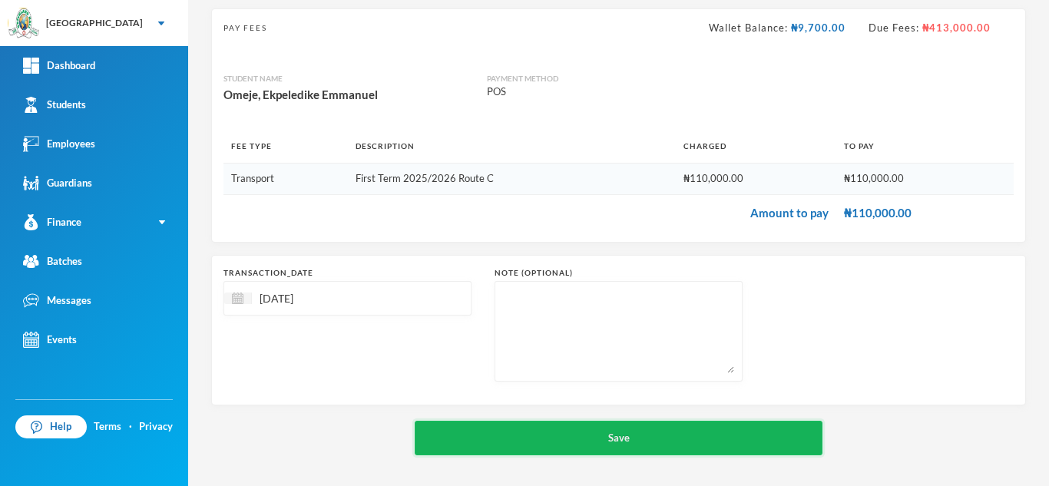
click at [601, 434] on button "Save" at bounding box center [619, 438] width 408 height 35
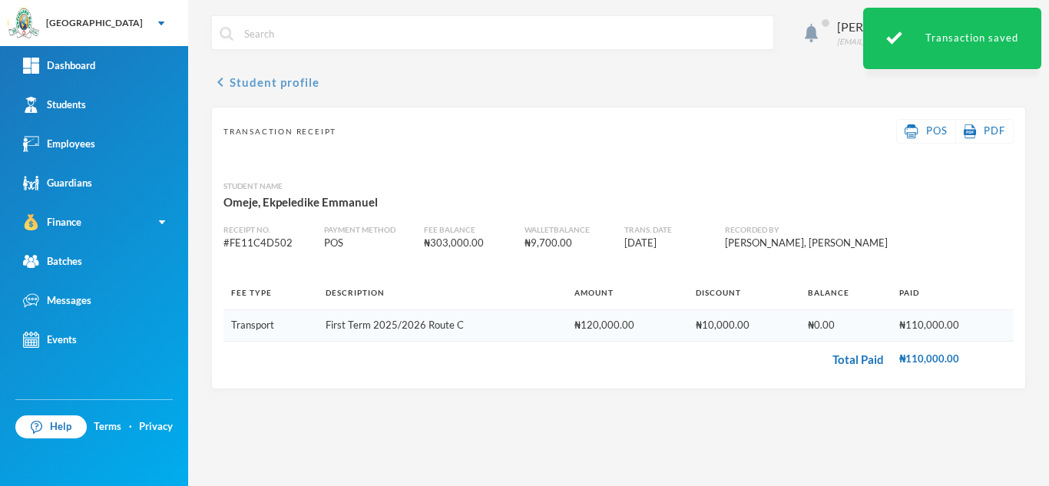
click at [268, 77] on button "chevron_left Student profile" at bounding box center [265, 82] width 108 height 18
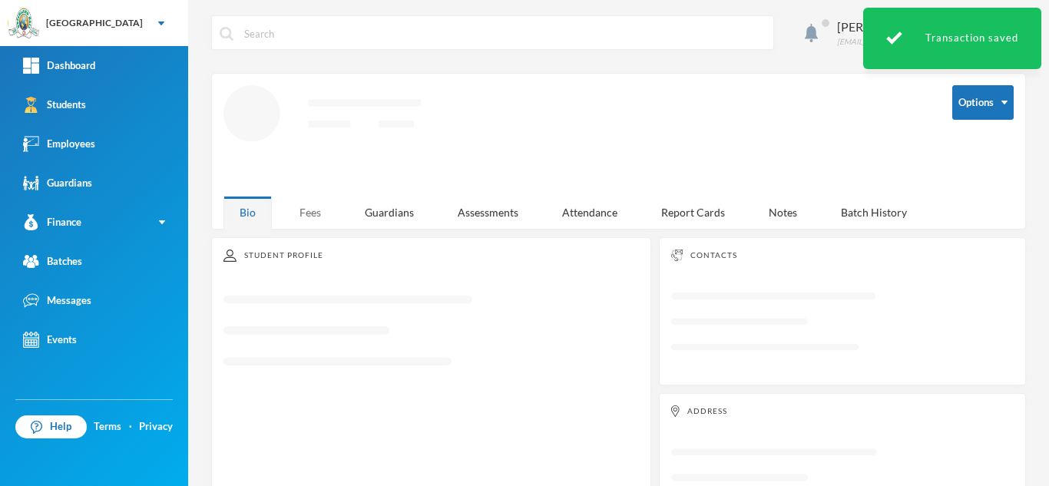
click at [310, 207] on div "Fees" at bounding box center [310, 212] width 54 height 33
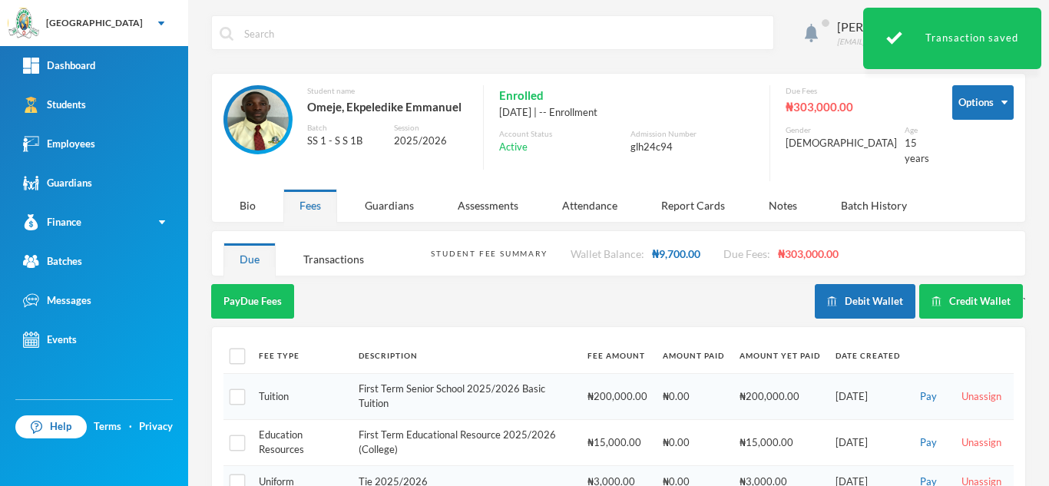
scroll to position [158, 0]
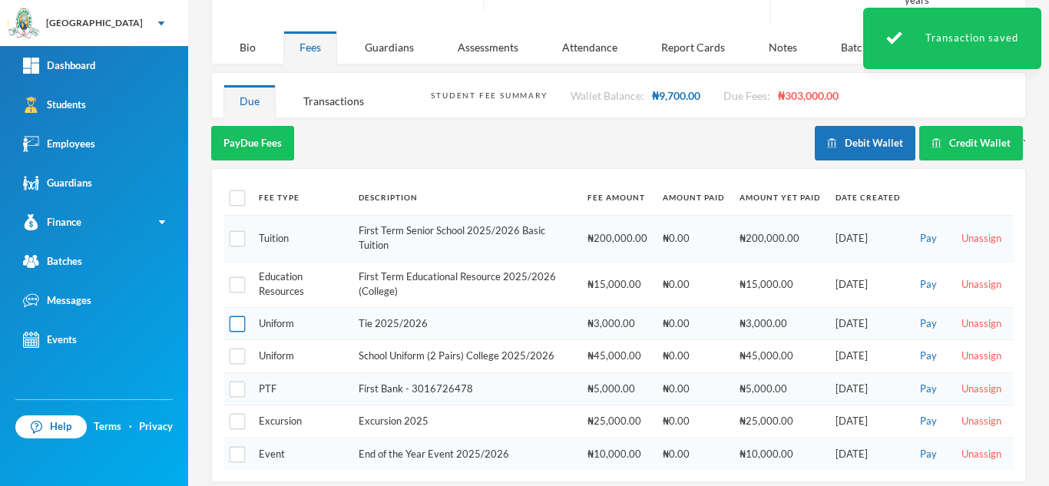
click at [240, 316] on input "checkbox" at bounding box center [238, 324] width 16 height 16
checkbox input "true"
click at [239, 349] on input "checkbox" at bounding box center [238, 357] width 16 height 16
checkbox input "true"
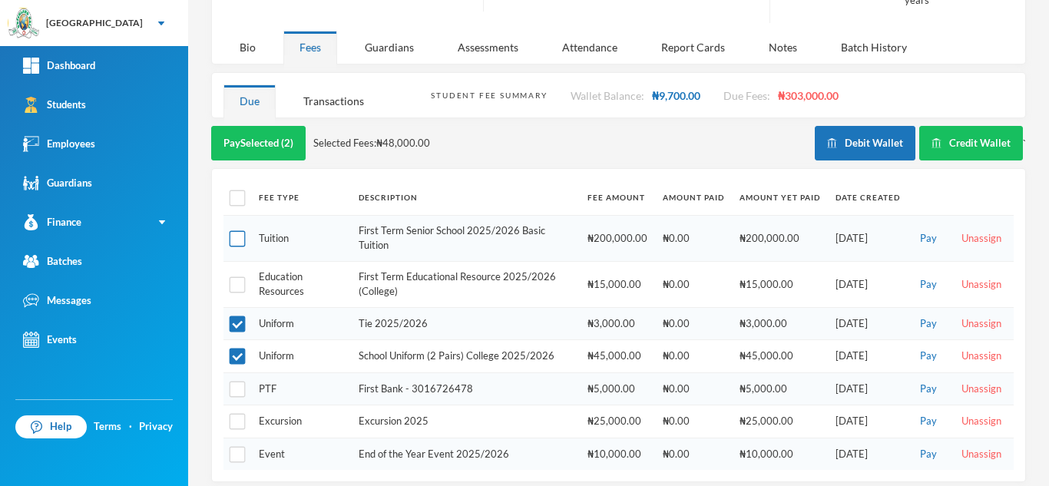
click at [235, 232] on input "checkbox" at bounding box center [238, 238] width 16 height 16
checkbox input "false"
